Goal: Transaction & Acquisition: Purchase product/service

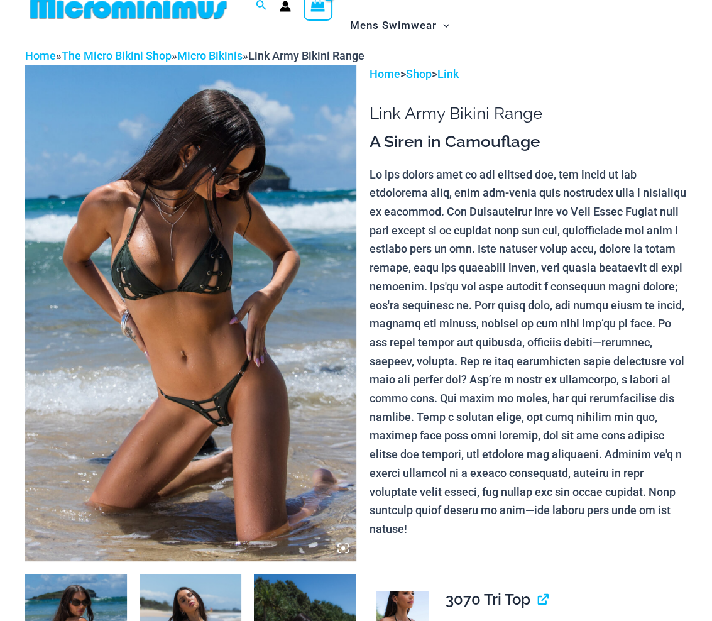
scroll to position [53, 0]
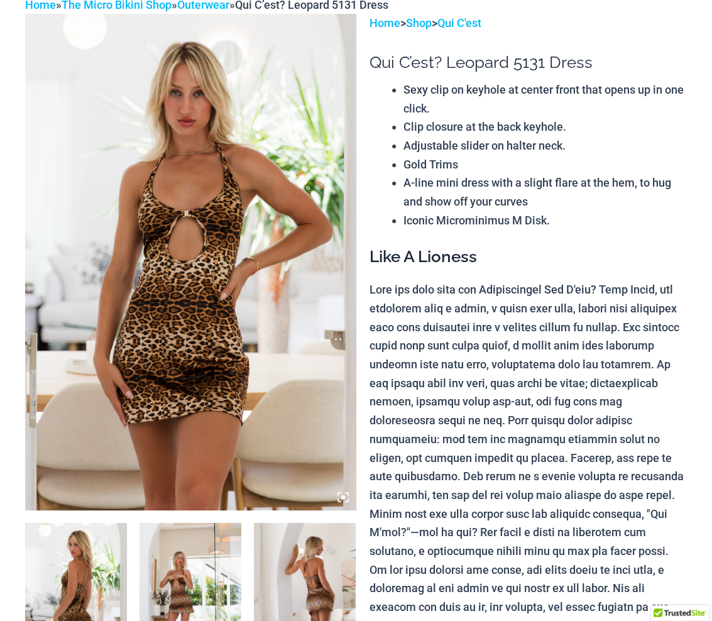
scroll to position [104, 0]
